Goal: Task Accomplishment & Management: Complete application form

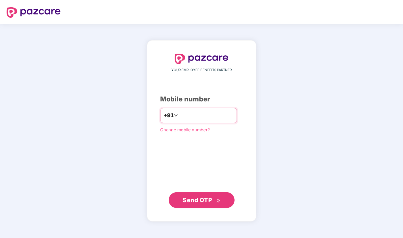
click at [187, 116] on input "number" at bounding box center [206, 115] width 54 height 11
type input "**********"
click at [193, 201] on span "Send OTP" at bounding box center [196, 200] width 29 height 7
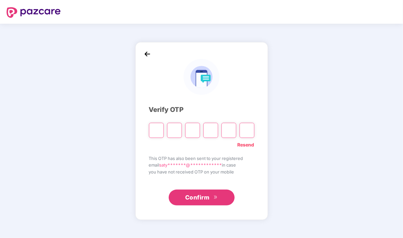
type input "*"
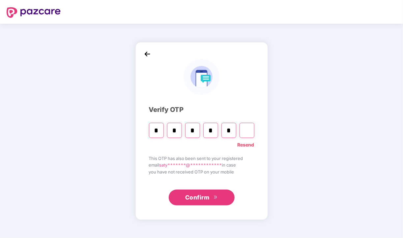
type input "*"
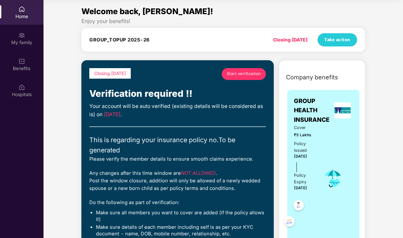
click at [238, 73] on span "Start verification" at bounding box center [244, 74] width 34 height 6
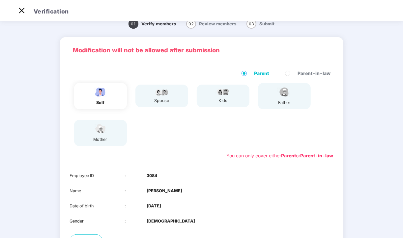
scroll to position [75, 0]
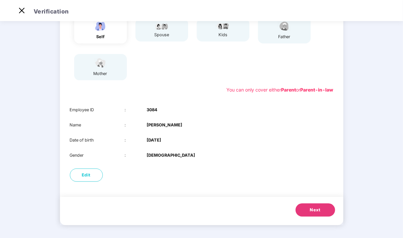
click at [317, 211] on span "Next" at bounding box center [315, 210] width 11 height 7
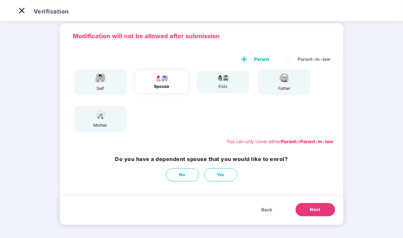
scroll to position [24, 0]
click at [234, 178] on button "Yes" at bounding box center [220, 174] width 33 height 13
select select "******"
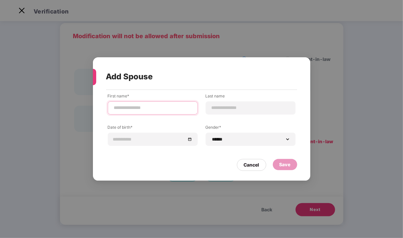
click at [145, 110] on input at bounding box center [152, 107] width 79 height 7
type input "******"
click at [218, 107] on input at bounding box center [250, 107] width 79 height 7
click at [163, 111] on input "******" at bounding box center [152, 107] width 79 height 7
click at [217, 107] on input at bounding box center [250, 107] width 79 height 7
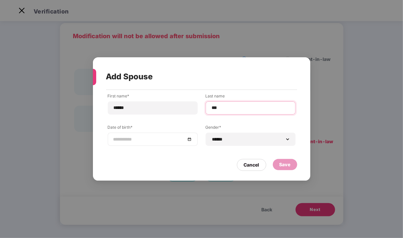
type input "***"
click at [144, 139] on input at bounding box center [149, 139] width 72 height 7
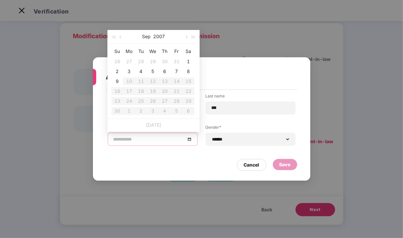
type input "**********"
click at [118, 141] on input at bounding box center [149, 139] width 72 height 7
type input "**********"
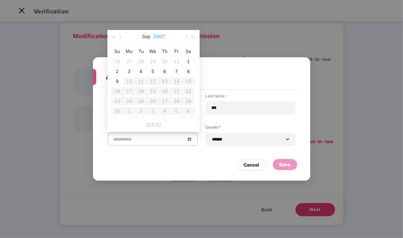
click at [158, 35] on button "2007" at bounding box center [159, 36] width 12 height 13
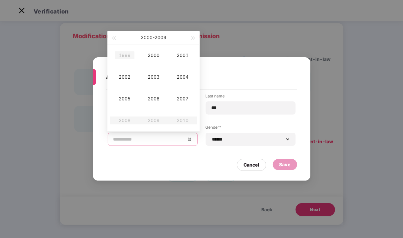
type input "**********"
click at [125, 56] on div "1999" at bounding box center [125, 55] width 20 height 8
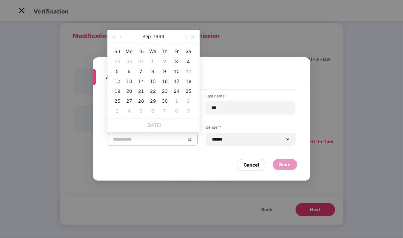
type input "**********"
click at [120, 37] on span "button" at bounding box center [121, 37] width 3 height 3
click at [185, 38] on span "button" at bounding box center [185, 37] width 3 height 3
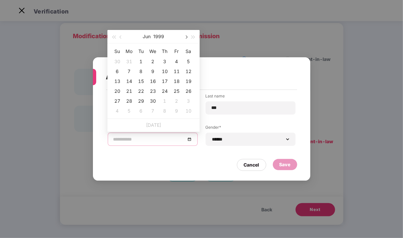
click at [185, 38] on span "button" at bounding box center [185, 37] width 3 height 3
type input "**********"
click at [167, 91] on div "21" at bounding box center [165, 91] width 8 height 8
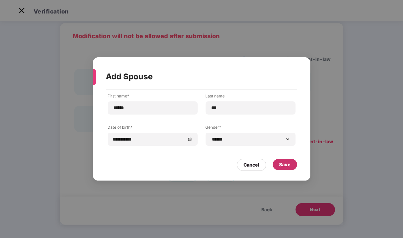
click at [279, 168] on div "Save" at bounding box center [284, 164] width 11 height 7
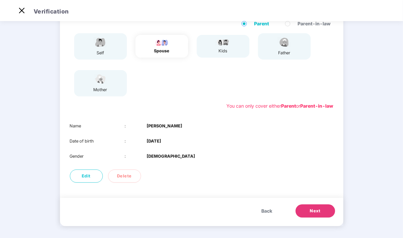
scroll to position [60, 0]
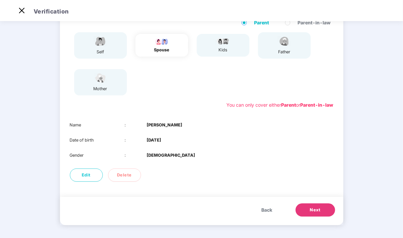
click at [320, 204] on button "Next" at bounding box center [315, 209] width 40 height 13
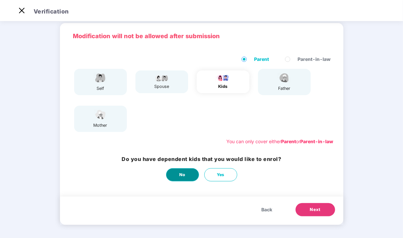
click at [190, 179] on button "No" at bounding box center [182, 174] width 33 height 13
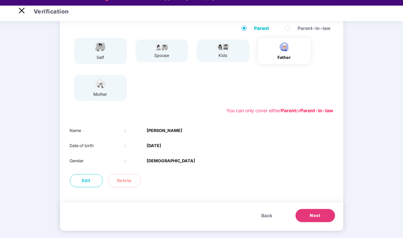
scroll to position [16, 0]
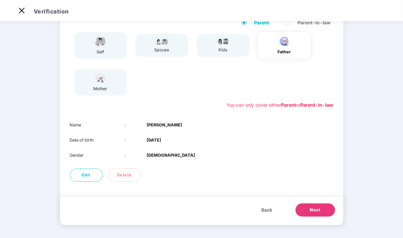
click at [314, 214] on button "Next" at bounding box center [315, 209] width 40 height 13
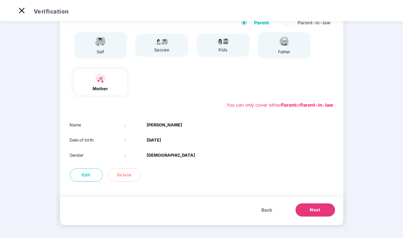
click at [326, 207] on button "Next" at bounding box center [315, 209] width 40 height 13
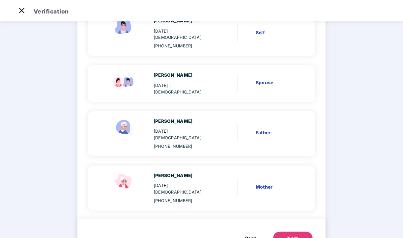
scroll to position [83, 0]
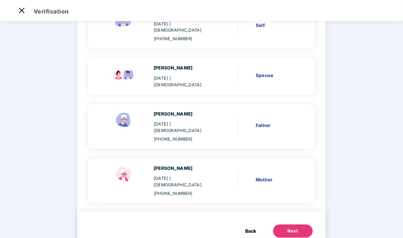
click at [301, 225] on button "Next" at bounding box center [293, 231] width 40 height 13
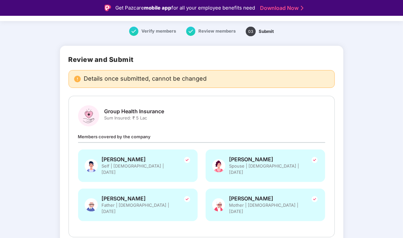
scroll to position [41, 0]
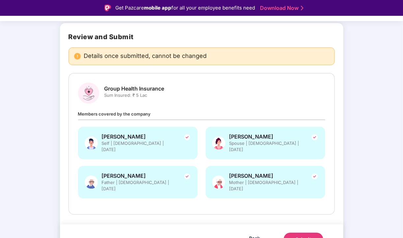
click at [297, 236] on div "Submit" at bounding box center [303, 239] width 16 height 7
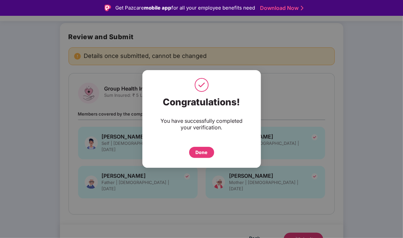
click at [199, 154] on div "Done" at bounding box center [202, 152] width 12 height 7
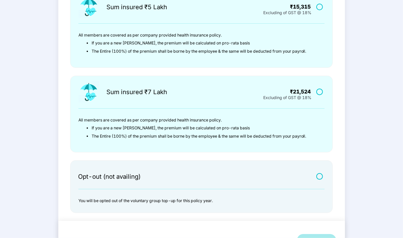
scroll to position [161, 0]
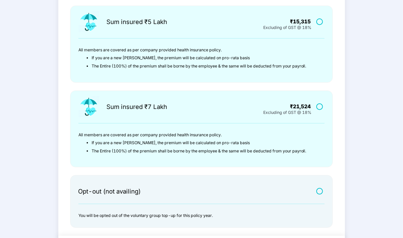
click at [322, 105] on label at bounding box center [320, 107] width 8 height 6
click at [319, 107] on label at bounding box center [320, 107] width 8 height 6
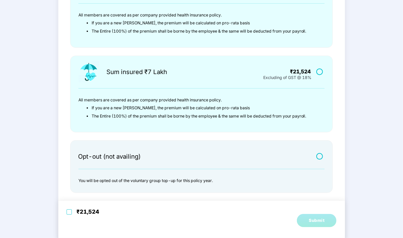
scroll to position [198, 0]
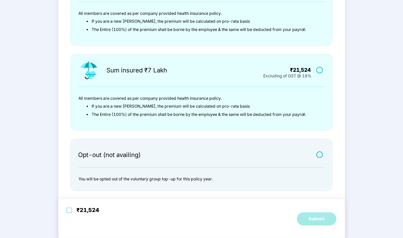
click at [319, 155] on label at bounding box center [320, 155] width 8 height 6
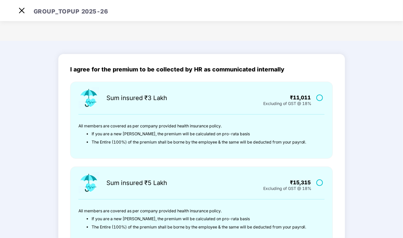
scroll to position [194, 0]
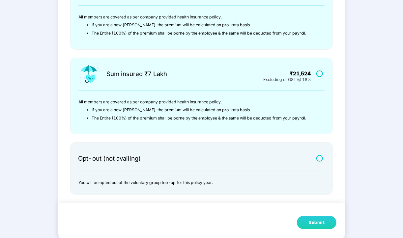
click at [314, 219] on div "Submit" at bounding box center [316, 222] width 16 height 7
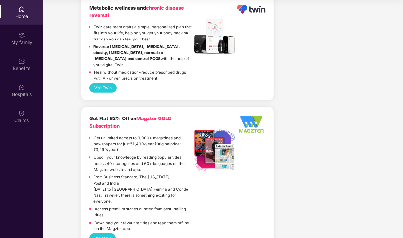
scroll to position [1495, 0]
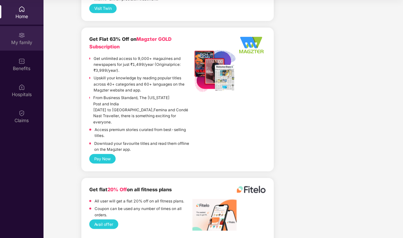
click at [29, 40] on div "My family" at bounding box center [21, 42] width 43 height 7
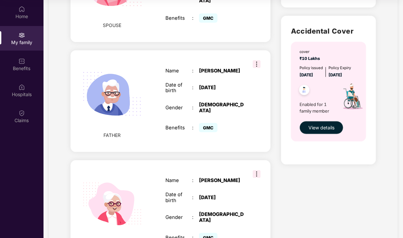
scroll to position [318, 0]
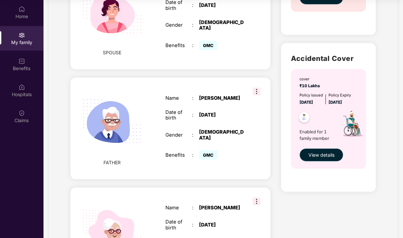
click at [310, 153] on span "View details" at bounding box center [321, 154] width 26 height 7
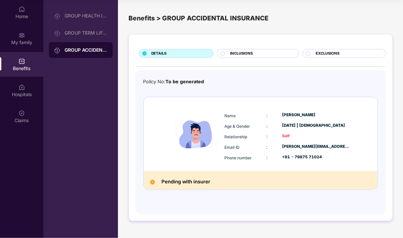
click at [225, 53] on div at bounding box center [223, 54] width 6 height 6
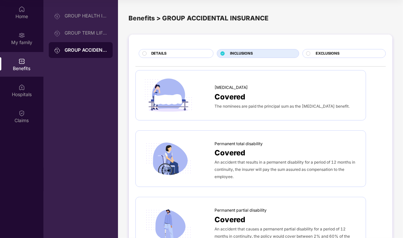
click at [323, 52] on span "EXCLUSIONS" at bounding box center [327, 54] width 24 height 6
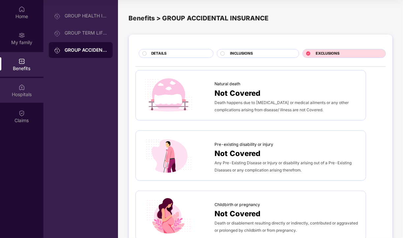
click at [14, 88] on div "Hospitals" at bounding box center [21, 90] width 43 height 25
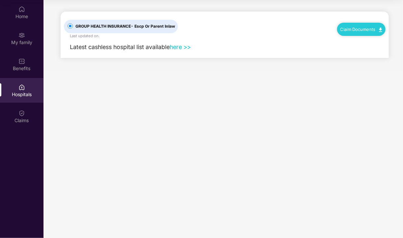
click at [180, 47] on link "here >>" at bounding box center [180, 46] width 21 height 7
click at [26, 18] on div "Home" at bounding box center [21, 16] width 43 height 7
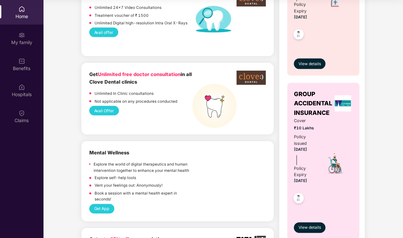
scroll to position [626, 0]
